Goal: Navigation & Orientation: Find specific page/section

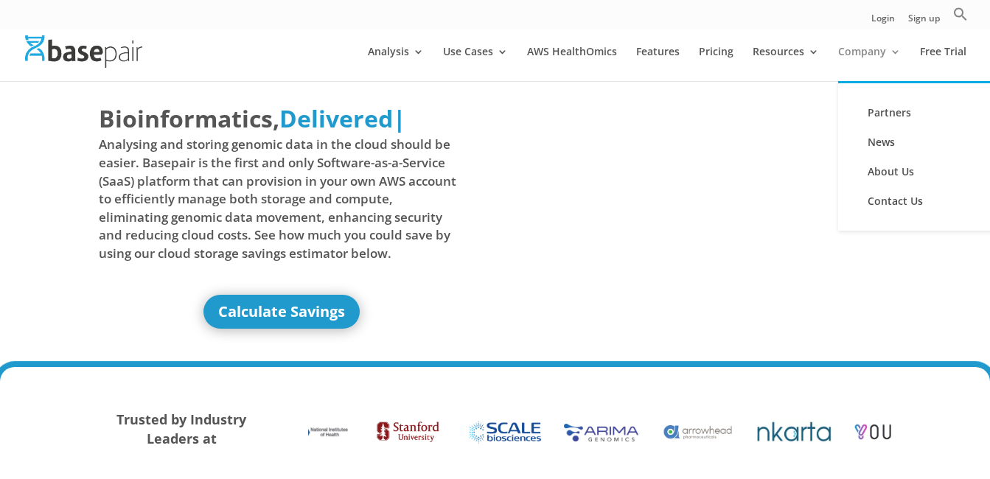
drag, startPoint x: 0, startPoint y: 0, endPoint x: 879, endPoint y: 51, distance: 880.5
click at [879, 51] on link "Company" at bounding box center [869, 63] width 63 height 35
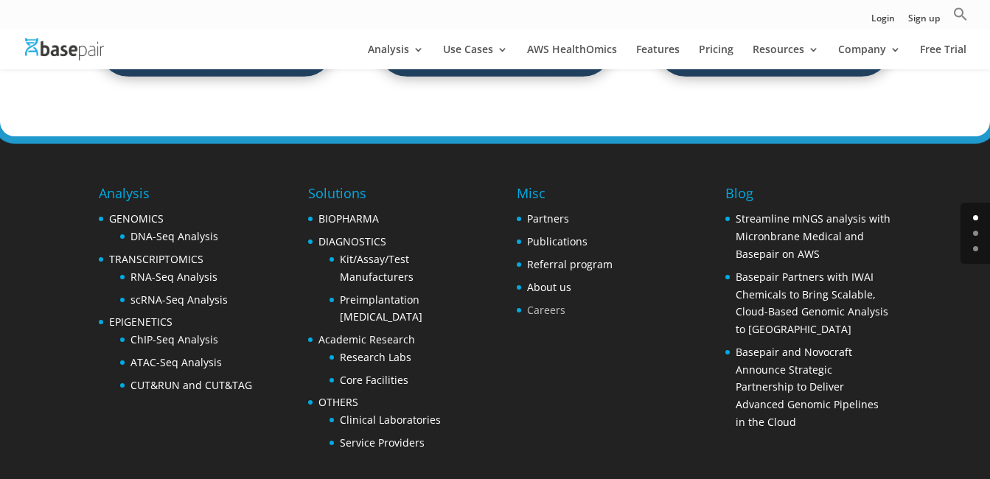
scroll to position [2432, 0]
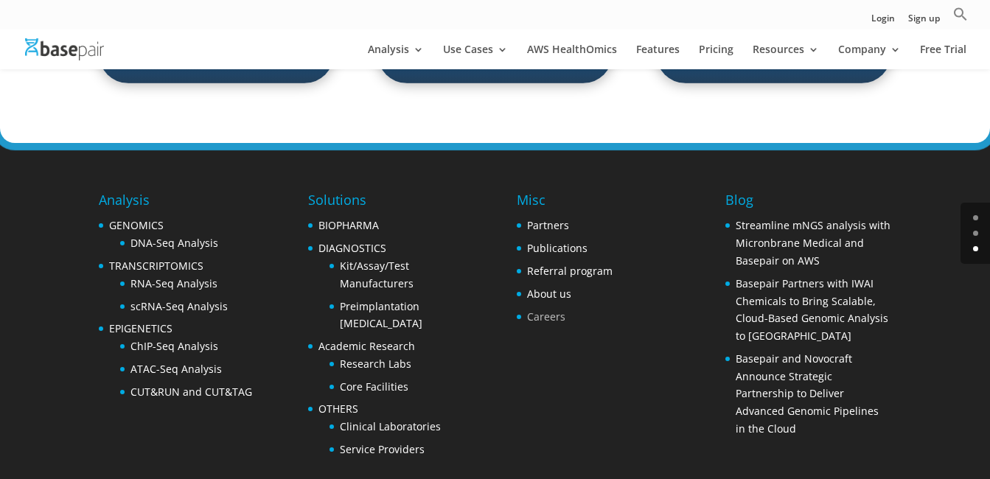
click at [549, 309] on link "Careers" at bounding box center [546, 316] width 38 height 14
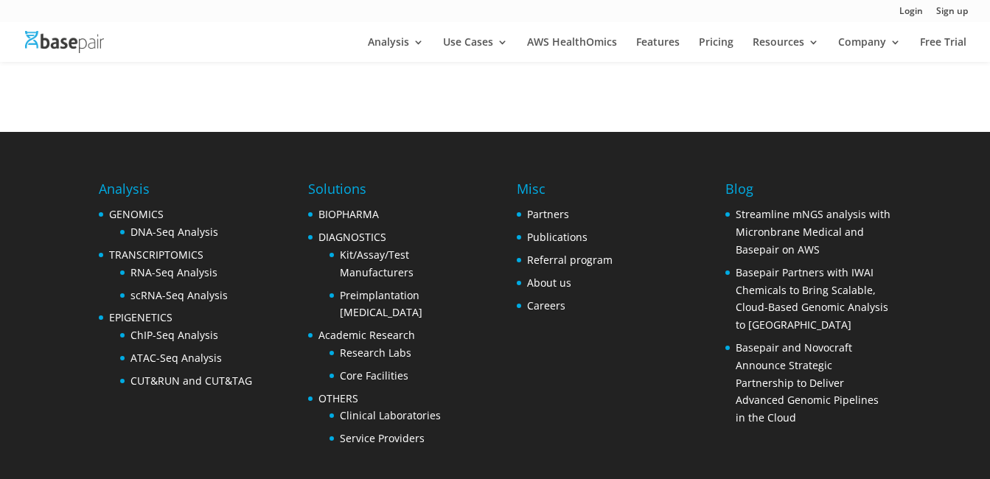
scroll to position [647, 0]
